Goal: Navigation & Orientation: Find specific page/section

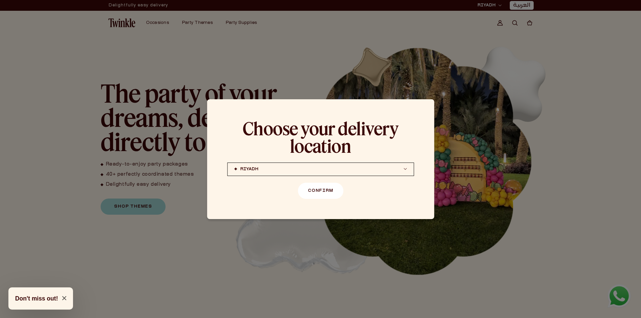
click at [325, 188] on button "Confirm" at bounding box center [320, 191] width 45 height 16
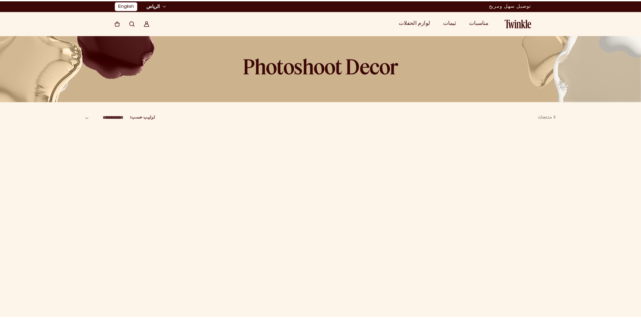
scroll to position [288, 0]
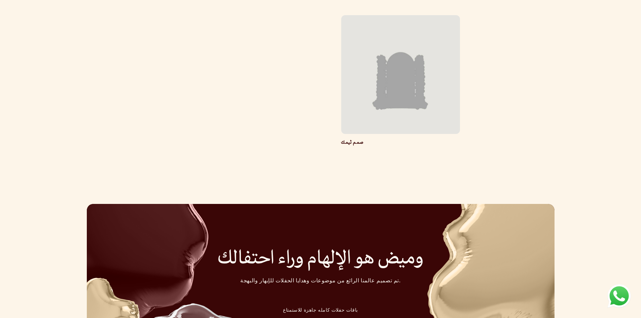
click at [363, 140] on link "صمم ثيمك" at bounding box center [352, 143] width 22 height 6
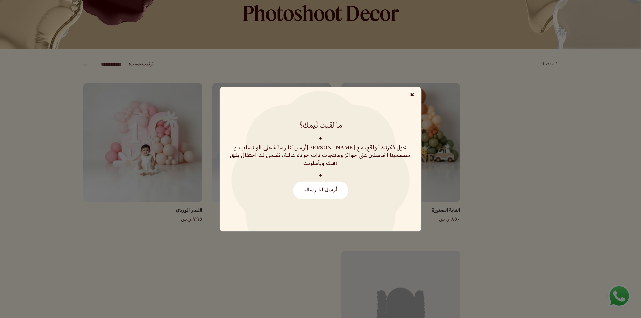
scroll to position [0, 0]
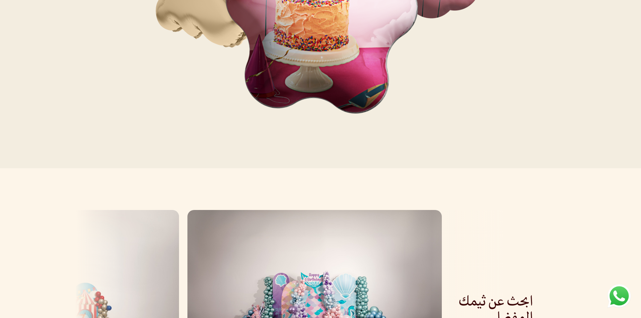
scroll to position [774, 0]
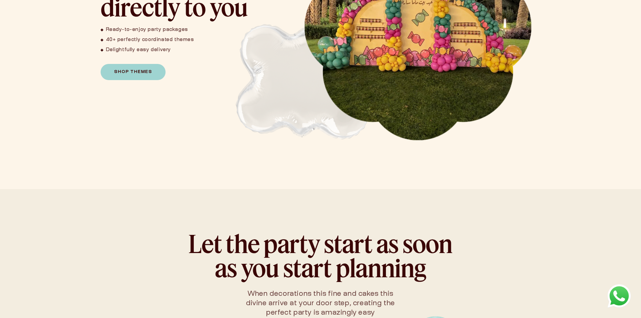
scroll to position [236, 0]
